Goal: Navigation & Orientation: Find specific page/section

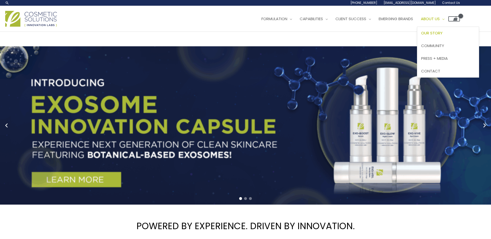
click at [435, 31] on span "Our Story" at bounding box center [431, 32] width 21 height 5
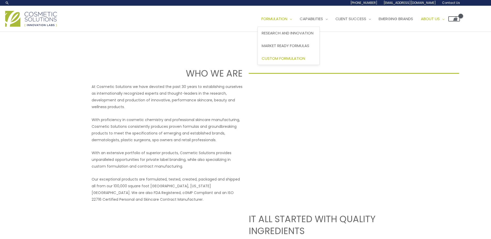
click at [278, 60] on span "Custom Formulation" at bounding box center [282, 58] width 43 height 5
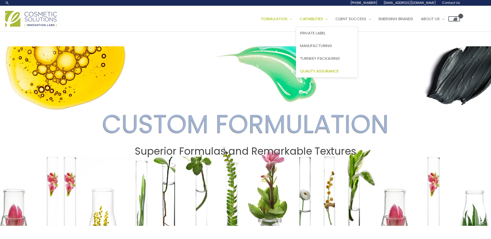
click at [324, 71] on span "Quality Assurance" at bounding box center [319, 70] width 39 height 5
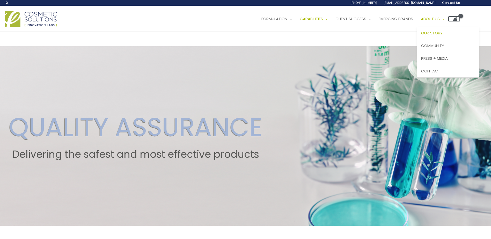
click at [441, 33] on span "Our Story" at bounding box center [431, 32] width 21 height 5
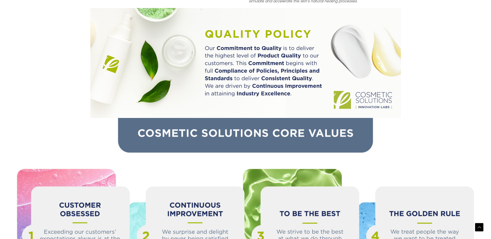
scroll to position [574, 0]
